Goal: Information Seeking & Learning: Learn about a topic

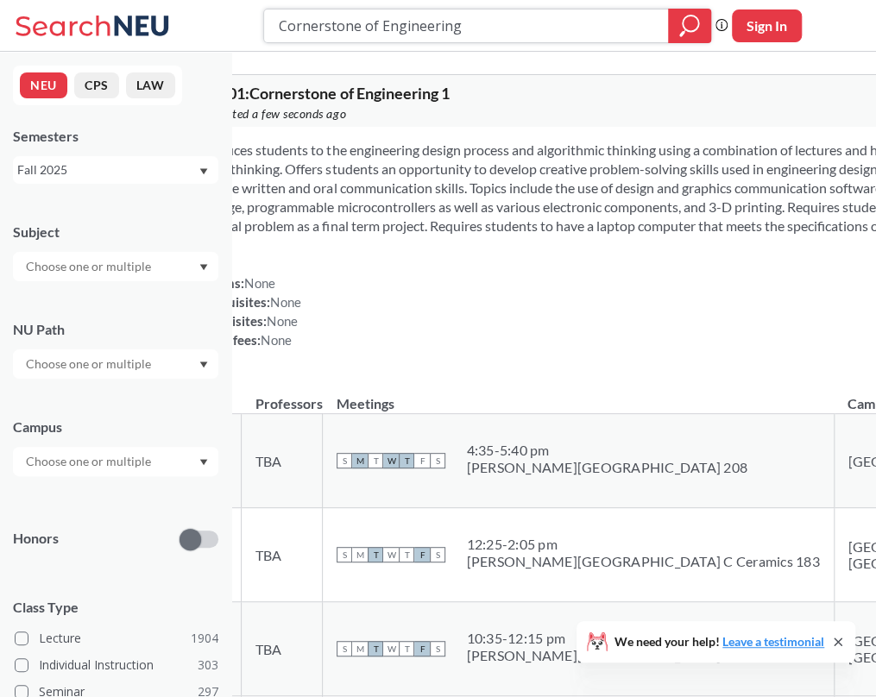
drag, startPoint x: 283, startPoint y: 23, endPoint x: 517, endPoint y: 24, distance: 233.9
click at [517, 24] on input "Cornerstone of Engineering" at bounding box center [466, 25] width 379 height 29
paste input "Professional Development for Business Co-op"
type input "Professional Development for Business Co-op"
click at [683, 23] on icon "magnifying glass" at bounding box center [691, 24] width 16 height 16
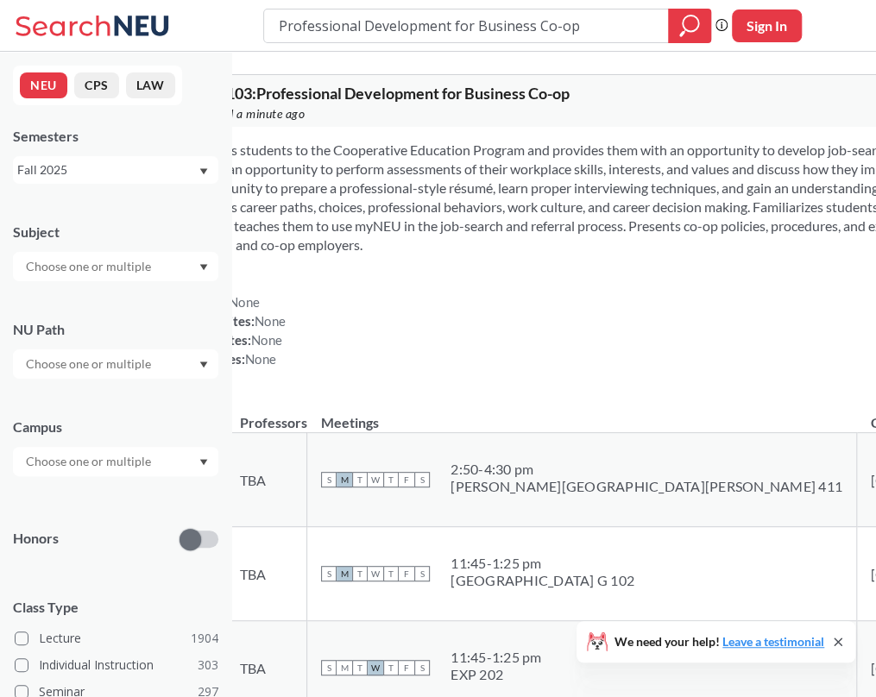
click at [342, 248] on section "Introduces students to the Cooperative Education Program and provides them with…" at bounding box center [670, 198] width 994 height 114
drag, startPoint x: 359, startPoint y: 94, endPoint x: 270, endPoint y: 94, distance: 88.9
click at [270, 94] on div "BUSN 1103 : Professional Development for Business Co-op View this course on Ban…" at bounding box center [669, 101] width 1021 height 52
copy span "BUSN 1103"
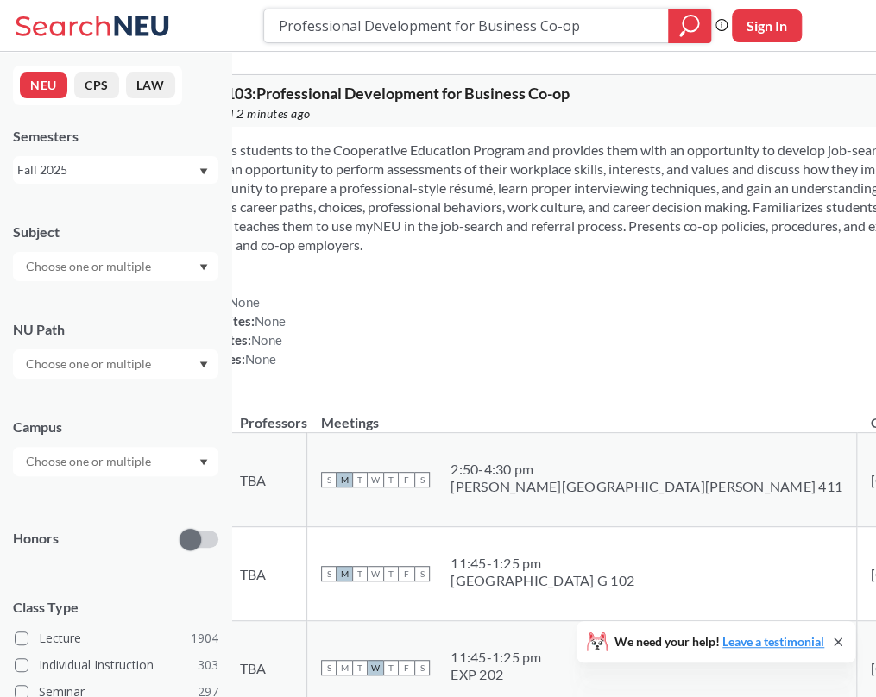
drag, startPoint x: 585, startPoint y: 34, endPoint x: 281, endPoint y: 26, distance: 304.8
click at [281, 26] on input "Professional Development for Business Co-op" at bounding box center [466, 25] width 379 height 29
paste input "businessmanco"
type input "businessmancoop"
click at [692, 22] on icon "magnifying glass" at bounding box center [689, 26] width 21 height 24
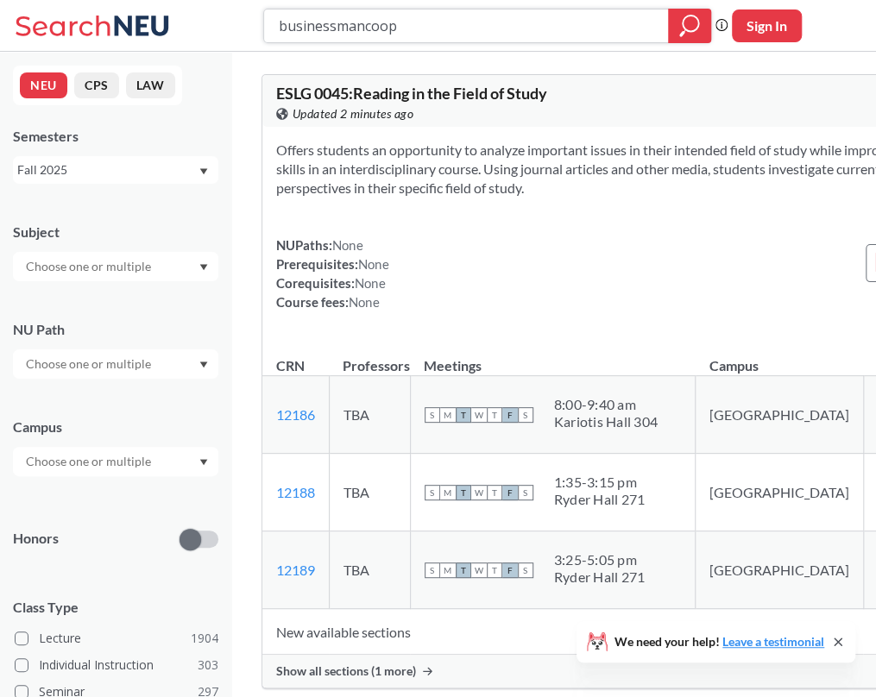
drag, startPoint x: 430, startPoint y: 33, endPoint x: 373, endPoint y: 35, distance: 57.0
click at [373, 35] on input "businessmancoop" at bounding box center [466, 25] width 379 height 29
type input "businessman"
drag, startPoint x: 286, startPoint y: 22, endPoint x: 409, endPoint y: 28, distance: 123.6
click at [409, 28] on input "businessman" at bounding box center [466, 25] width 379 height 29
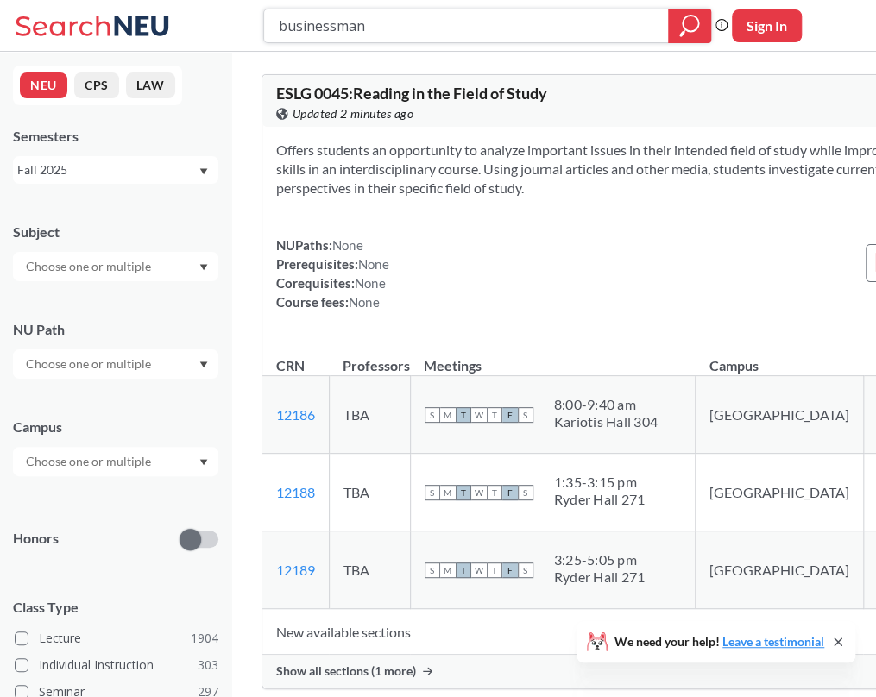
paste input "Contemporary lssues in Nutritio"
type input "Contemporary lssues in Nutrition"
click at [696, 24] on icon "magnifying glass" at bounding box center [689, 26] width 21 height 24
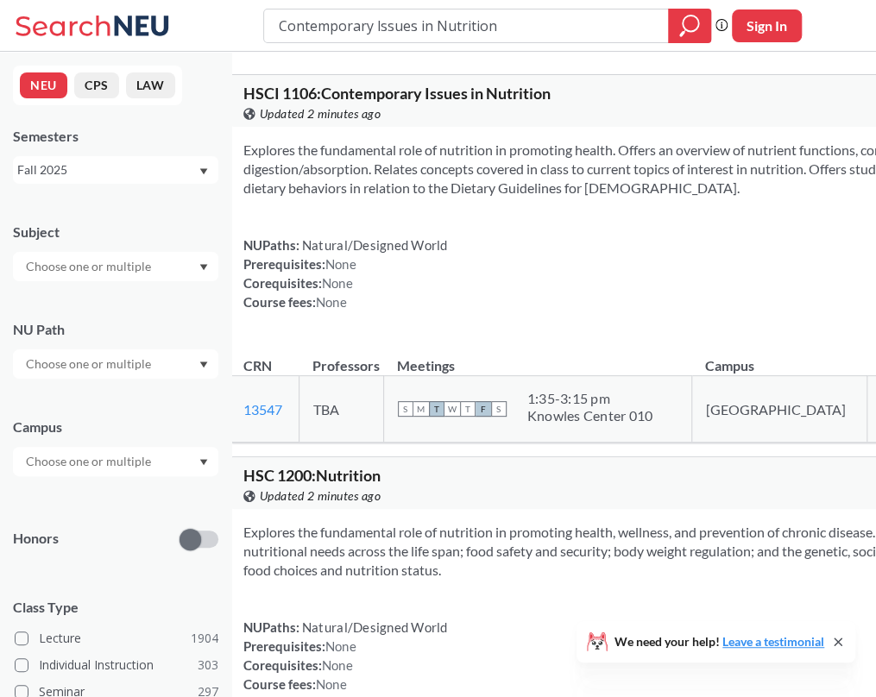
click at [325, 287] on div "NUPaths: Natural/Designed World Prerequisites: None Corequisites: None Course f…" at bounding box center [345, 274] width 205 height 76
click at [337, 42] on div "Contemporary lssues in Nutrition Phrase search guarantees the exact search appe…" at bounding box center [438, 26] width 876 height 52
drag, startPoint x: 352, startPoint y: 98, endPoint x: 261, endPoint y: 98, distance: 91.5
copy span "HSCI 1106"
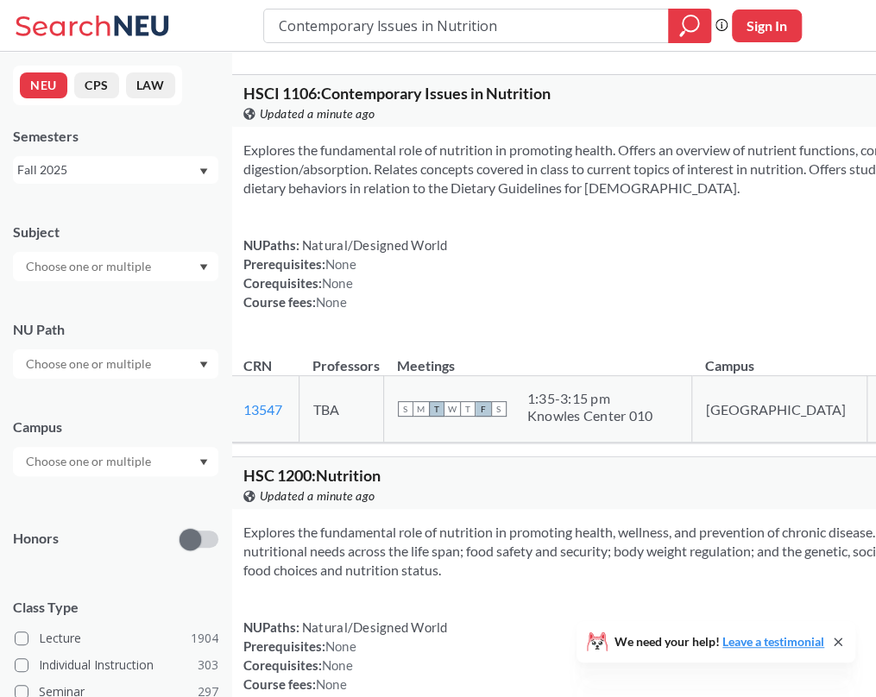
click at [597, 149] on section "Explores the fundamental role of nutrition in promoting health. Offers an overv…" at bounding box center [669, 169] width 853 height 57
drag, startPoint x: 504, startPoint y: 30, endPoint x: 271, endPoint y: 35, distance: 233.1
click at [271, 35] on div "Contemporary lssues in Nutrition" at bounding box center [487, 26] width 448 height 35
paste input "Professional Development for Business Co-op"
type input "Professional Development for Business Co-op"
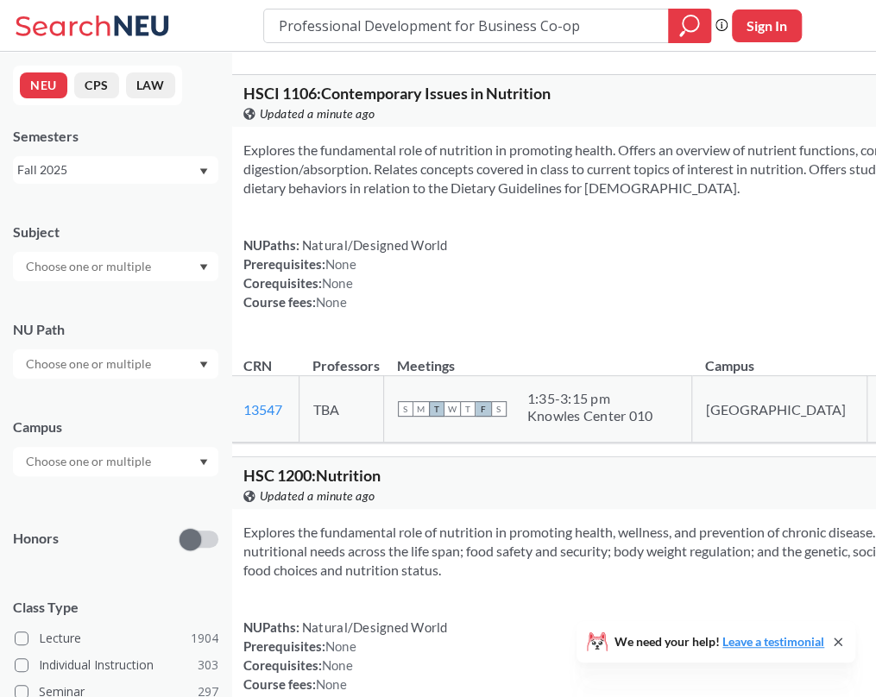
click at [678, 46] on div "Professional Development for Business Co-op Phrase search guarantees the exact …" at bounding box center [438, 26] width 876 height 52
click at [691, 31] on icon "magnifying glass" at bounding box center [691, 24] width 16 height 16
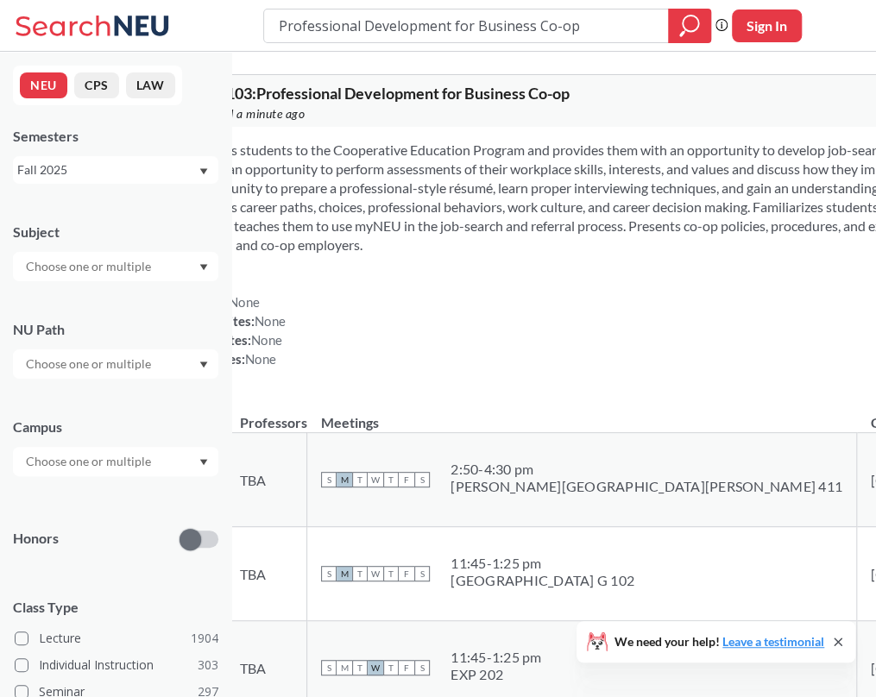
drag, startPoint x: 274, startPoint y: 89, endPoint x: 357, endPoint y: 92, distance: 83.8
click at [357, 92] on div "BUSN 1103 : Professional Development for Business Co-op View this course on Ban…" at bounding box center [669, 101] width 1021 height 52
copy span "BUSN 1103"
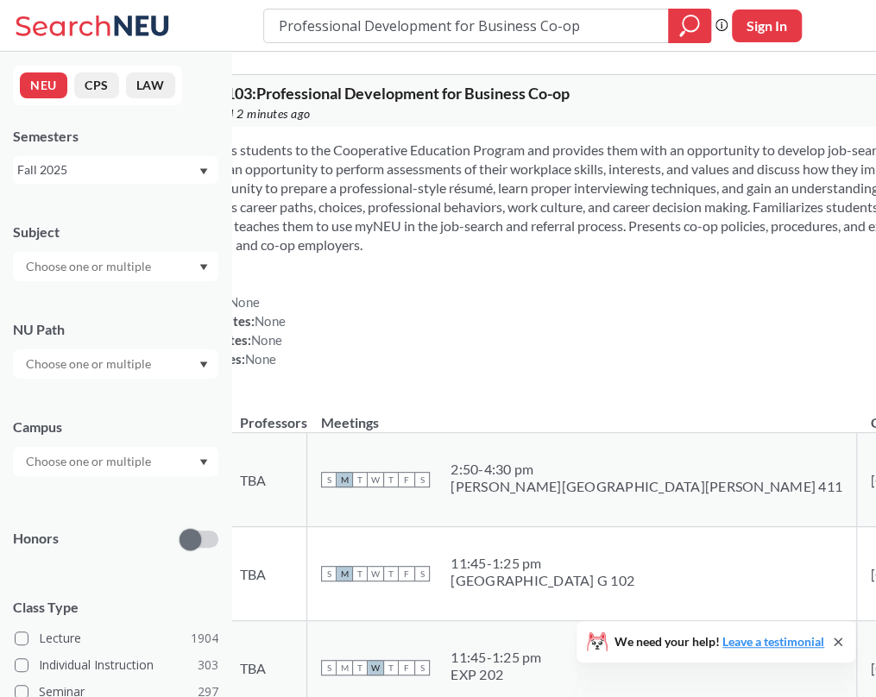
click at [422, 127] on div "BUSN 1103 : Professional Development for Business Co-op View this course on Ban…" at bounding box center [669, 101] width 1021 height 52
drag, startPoint x: 589, startPoint y: 28, endPoint x: 226, endPoint y: 18, distance: 362.7
click at [226, 18] on div "Professional Development for Business Co-op Phrase search guarantees the exact …" at bounding box center [438, 26] width 876 height 52
paste input "Contemporary lssues in Nutrition"
type input "Contemporary lssues in Nutrition"
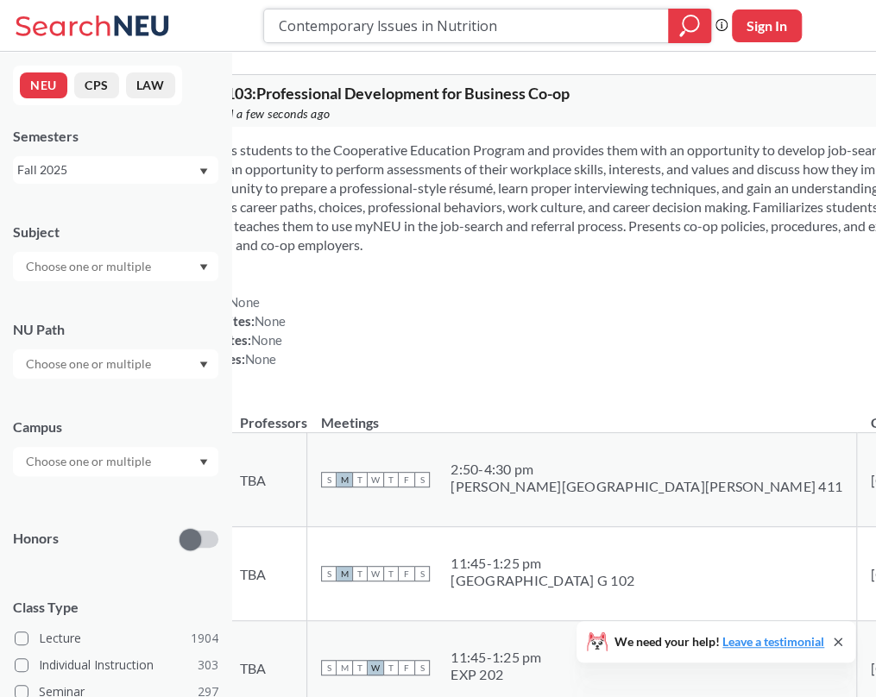
click at [689, 35] on icon "magnifying glass" at bounding box center [689, 26] width 21 height 24
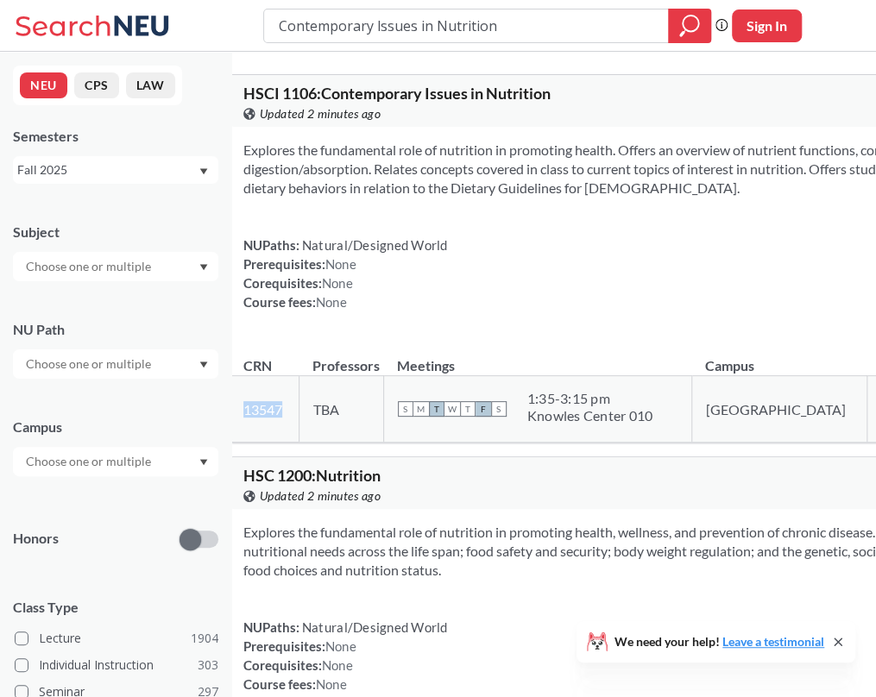
drag, startPoint x: 331, startPoint y: 439, endPoint x: 273, endPoint y: 439, distance: 58.7
click at [273, 439] on td "13547 View this section on Banner." at bounding box center [265, 409] width 70 height 66
copy link "13547"
click at [119, 41] on icon at bounding box center [95, 26] width 161 height 35
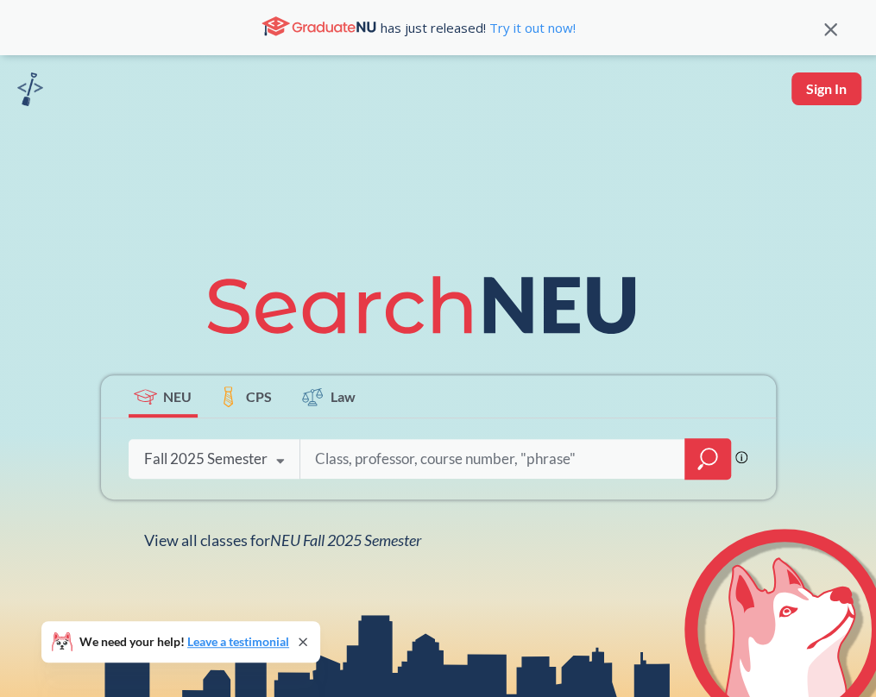
click at [361, 475] on input "search" at bounding box center [492, 459] width 359 height 36
click at [361, 464] on input "search" at bounding box center [492, 459] width 359 height 36
type input "17793"
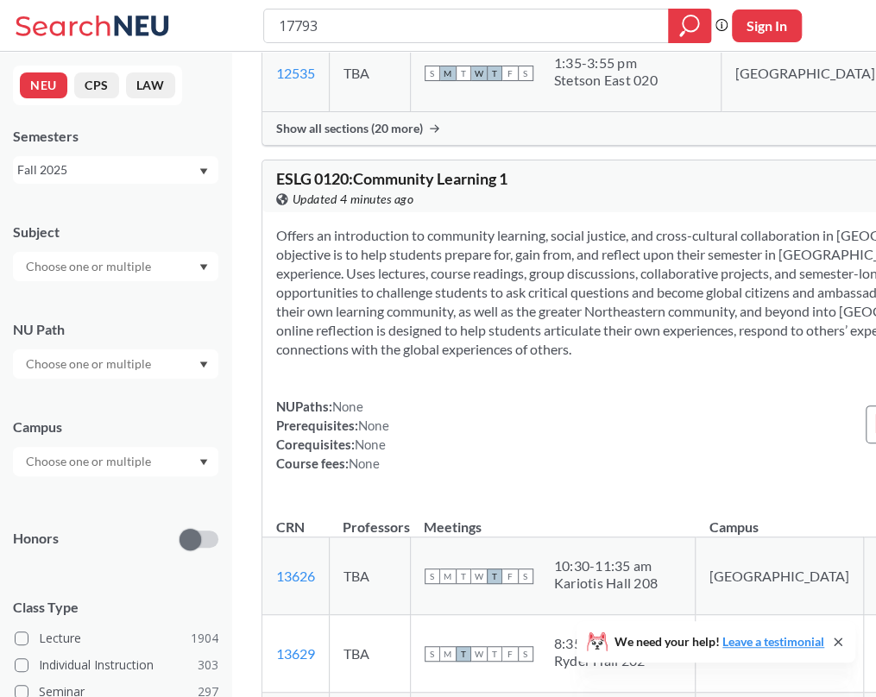
scroll to position [2539, 0]
drag, startPoint x: 334, startPoint y: 34, endPoint x: 221, endPoint y: 16, distance: 114.5
click at [221, 16] on div "17793 Phrase search guarantees the exact search appears in the results. Ex. If …" at bounding box center [438, 26] width 876 height 52
paste input "BUSN 110"
type input "BUSN 1103"
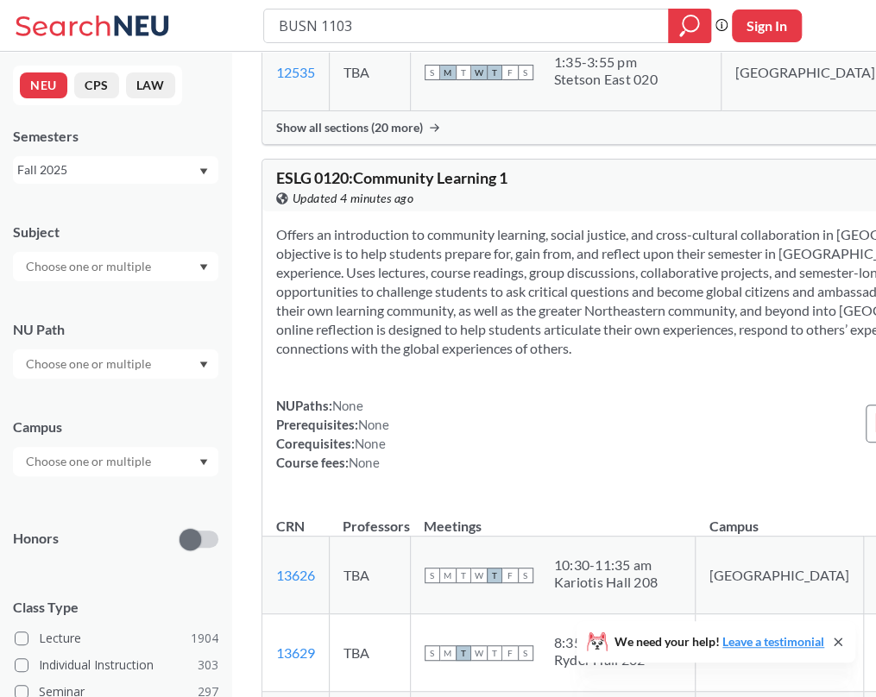
click at [692, 48] on div "BUSN 1103 Phrase search guarantees the exact search appears in the results. Ex.…" at bounding box center [438, 26] width 876 height 52
click at [692, 28] on icon "magnifying glass" at bounding box center [689, 26] width 21 height 24
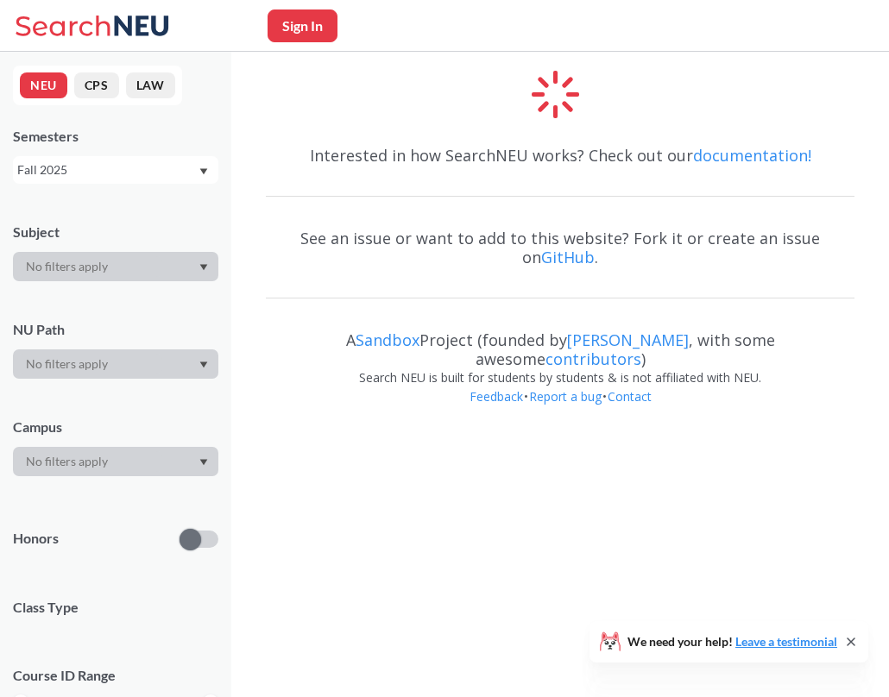
click at [307, 65] on div "Interested in how SearchNEU works? Check out our documentation! See an issue or…" at bounding box center [560, 242] width 658 height 381
click at [91, 20] on icon at bounding box center [95, 26] width 161 height 35
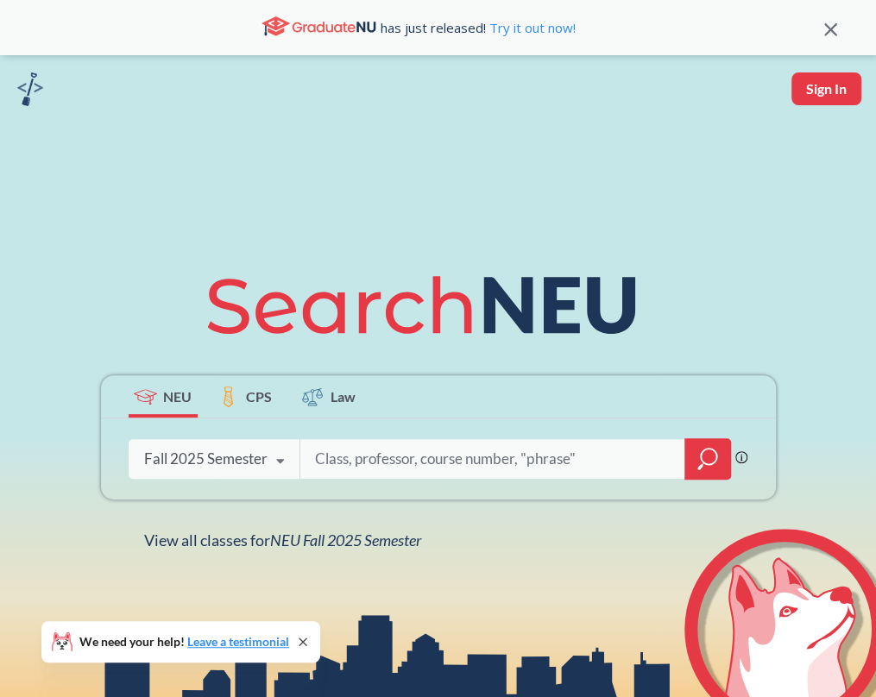
click at [379, 457] on input "search" at bounding box center [492, 459] width 359 height 36
type input "Professional Development for Business Co-op"
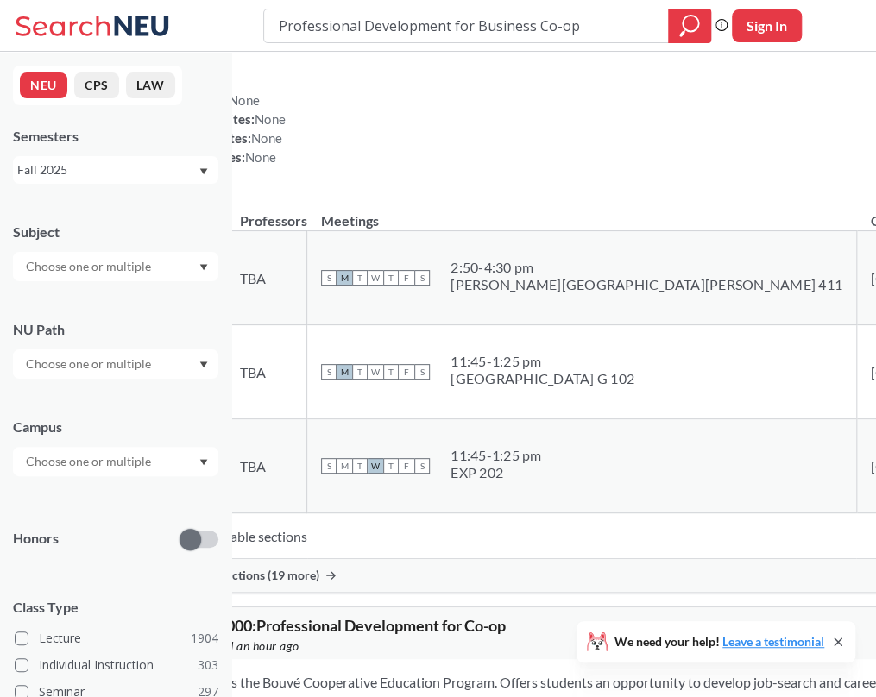
scroll to position [205, 0]
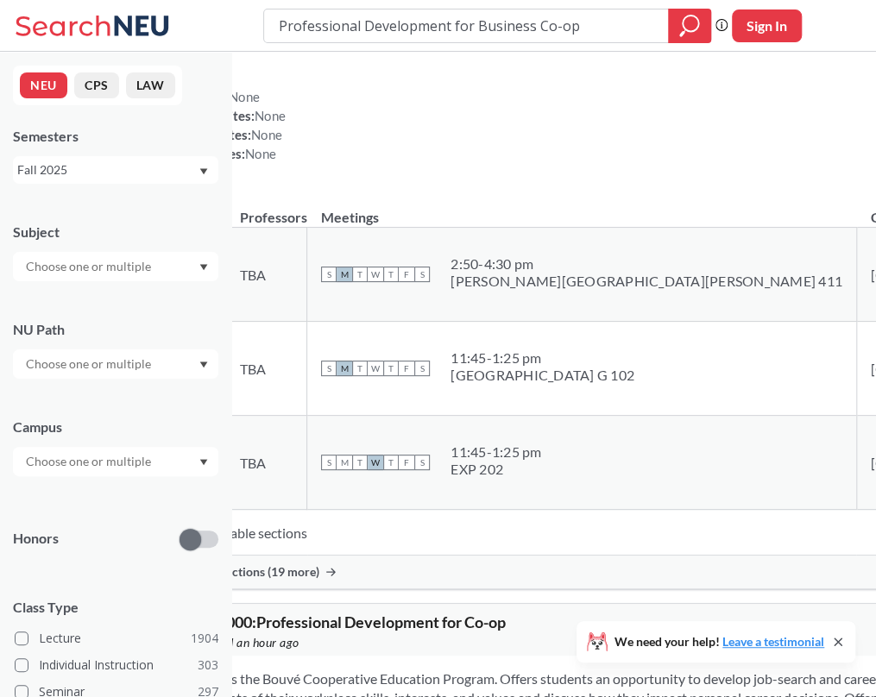
click at [319, 565] on span "Show all sections (19 more)" at bounding box center [246, 573] width 147 height 16
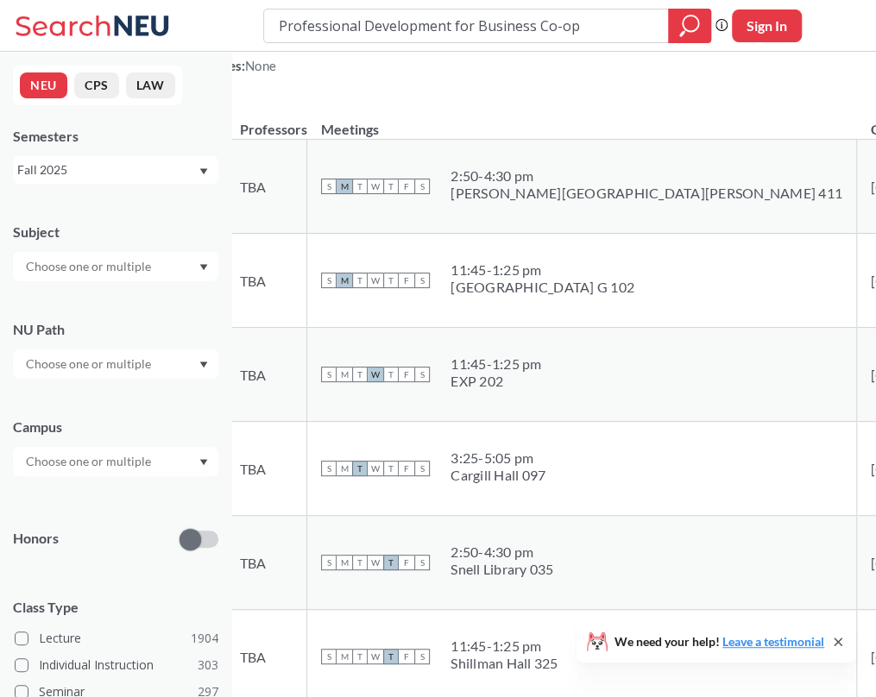
scroll to position [644, 0]
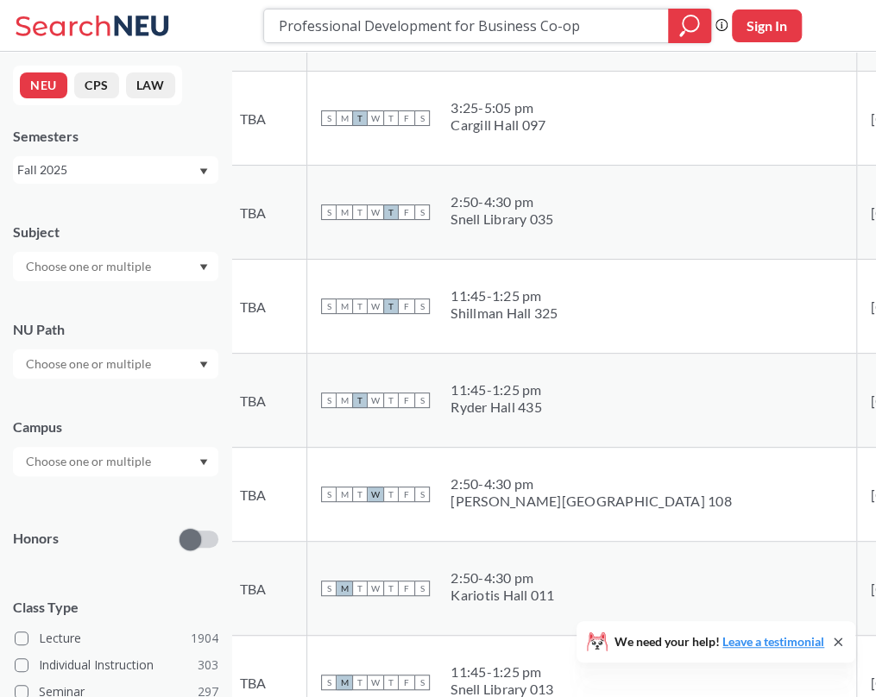
drag, startPoint x: 606, startPoint y: 35, endPoint x: 263, endPoint y: 28, distance: 342.7
click at [263, 28] on div "Professional Development for Business Co-op" at bounding box center [487, 26] width 448 height 35
paste input "Energy Democracy and Climate Justice:"
type input "Energy Democracy and Climate Justice:"
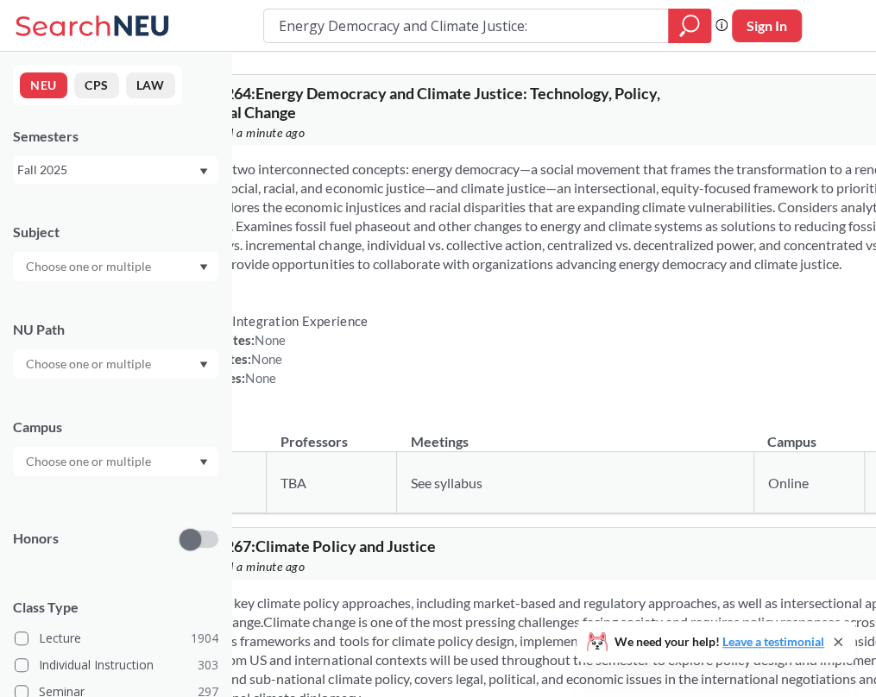
click at [410, 325] on div "Examines two interconnected concepts: energy democracy—a social movement that f…" at bounding box center [669, 280] width 1020 height 269
drag, startPoint x: 356, startPoint y: 95, endPoint x: 278, endPoint y: 94, distance: 77.7
click at [278, 94] on div "PPUA 5264 : Energy Democracy and Climate Justice: Technology, Policy, and Socia…" at bounding box center [669, 110] width 1020 height 71
copy span "PPUA 5264"
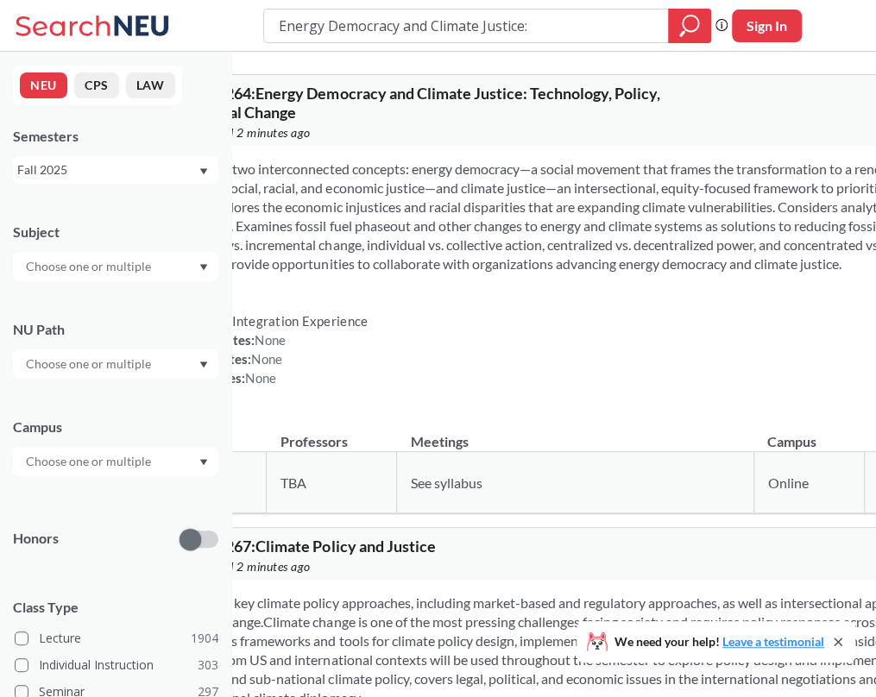
drag, startPoint x: 329, startPoint y: 517, endPoint x: 273, endPoint y: 517, distance: 56.1
click at [266, 514] on td "17387 View this section on Banner." at bounding box center [212, 482] width 107 height 61
copy link "17387"
drag, startPoint x: 557, startPoint y: 32, endPoint x: 241, endPoint y: 36, distance: 316.0
click at [241, 36] on div "Energy Democracy and Climate Justice: Phrase search guarantees the exact search…" at bounding box center [438, 26] width 876 height 52
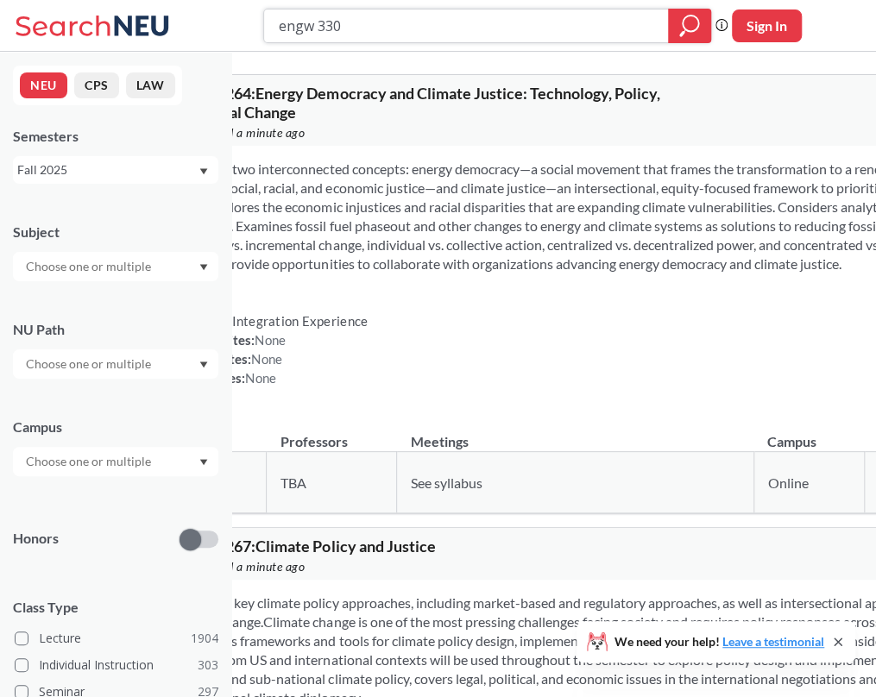
type input "engw 3301"
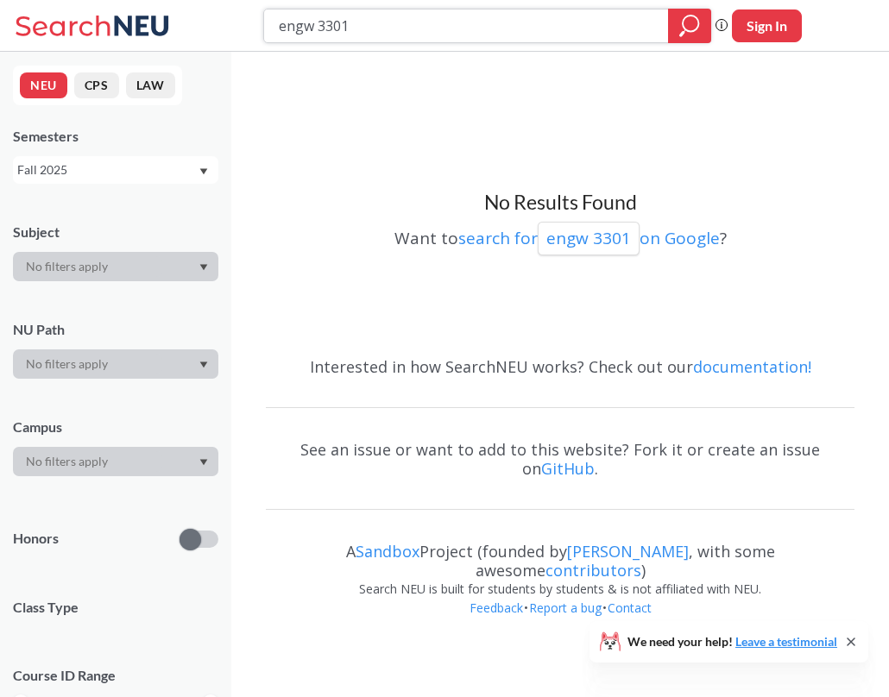
drag, startPoint x: 307, startPoint y: 23, endPoint x: 275, endPoint y: 22, distance: 32.8
click at [275, 22] on div "engw 3301" at bounding box center [487, 26] width 448 height 35
paste input "FINA3301"
type input "FINA 3301"
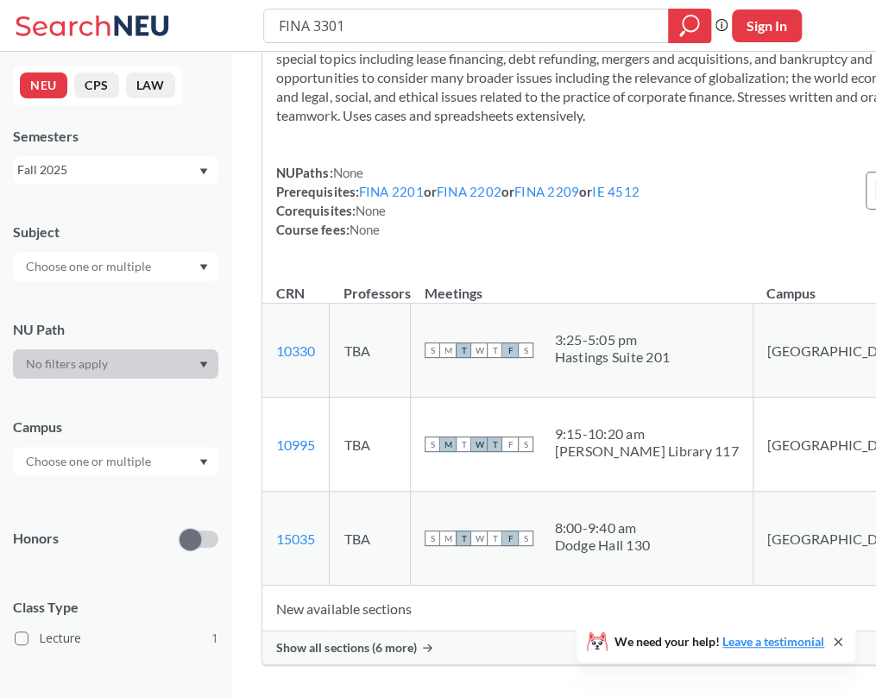
scroll to position [249, 0]
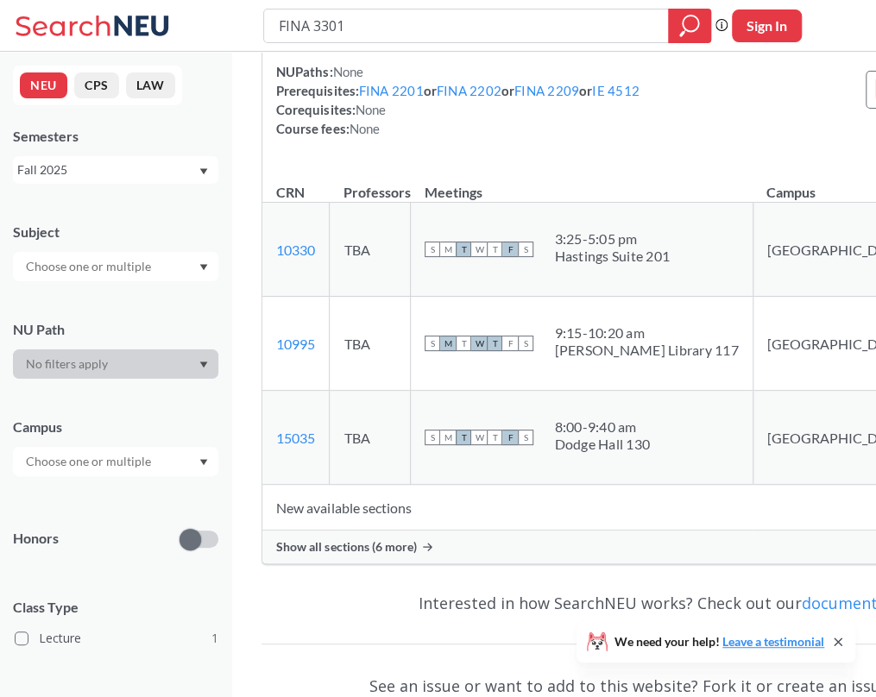
click at [364, 564] on div "Show all sections (6 more)" at bounding box center [668, 547] width 813 height 33
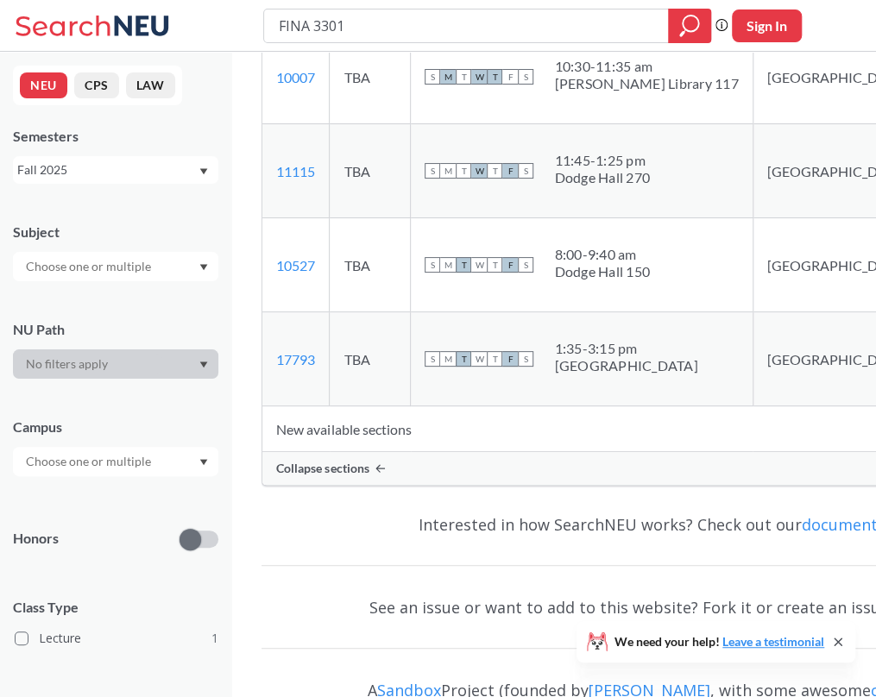
scroll to position [911, 0]
